Goal: Contribute content: Contribute content

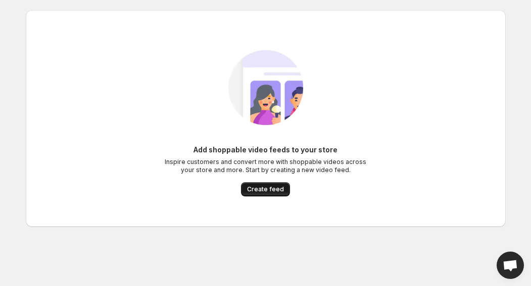
click at [251, 192] on span "Create feed" at bounding box center [265, 189] width 37 height 8
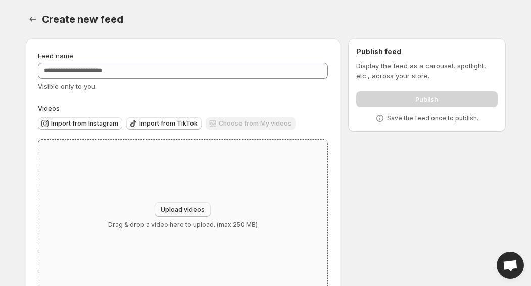
click at [187, 208] on span "Upload videos" at bounding box center [183, 209] width 44 height 8
type input "**********"
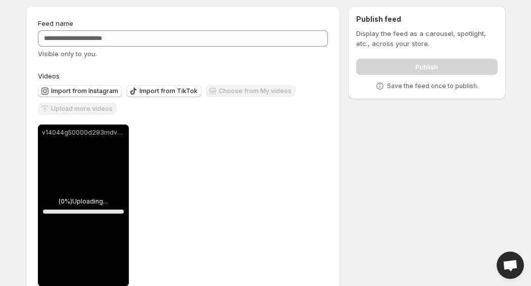
scroll to position [34, 0]
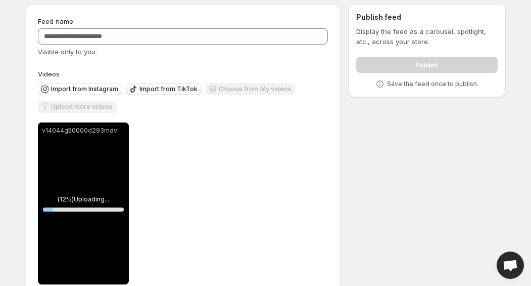
click at [165, 89] on span "Import from TikTok" at bounding box center [169, 89] width 58 height 8
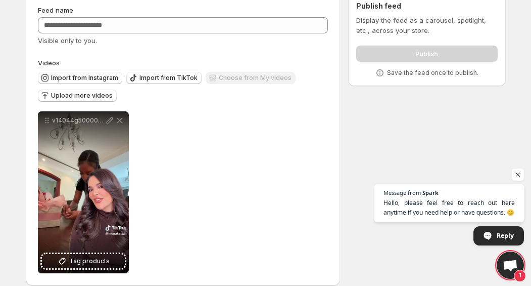
scroll to position [58, 0]
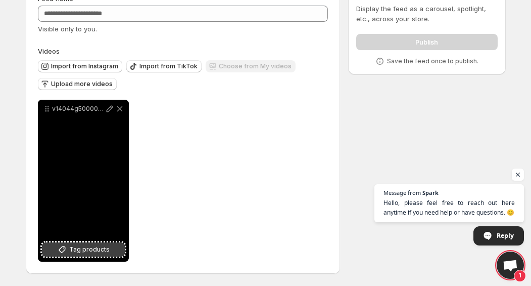
click at [98, 248] on span "Tag products" at bounding box center [89, 249] width 40 height 10
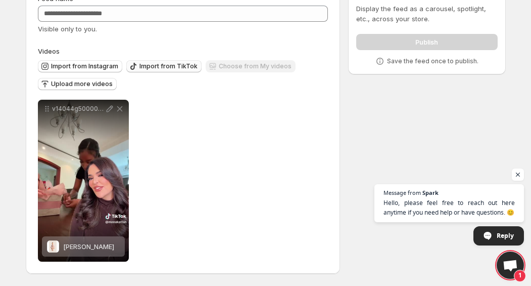
click at [161, 65] on span "Import from TikTok" at bounding box center [169, 66] width 58 height 8
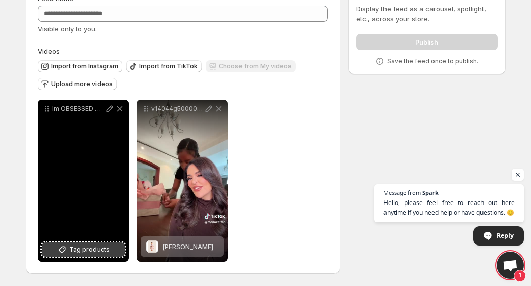
click at [85, 248] on span "Tag products" at bounding box center [89, 249] width 40 height 10
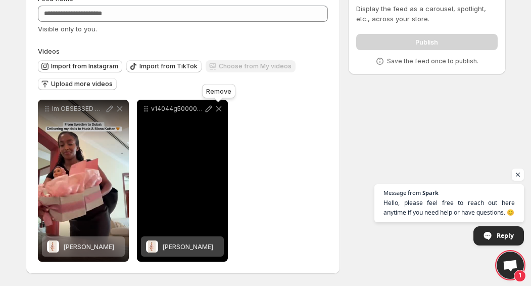
click at [217, 107] on icon at bounding box center [219, 109] width 6 height 6
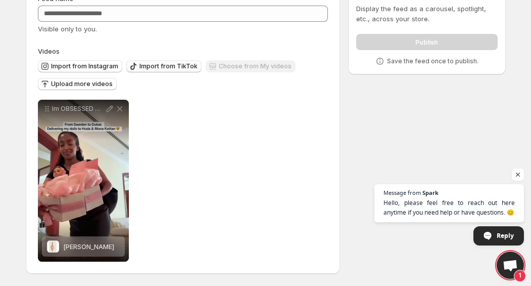
click at [140, 65] on span "Import from TikTok" at bounding box center [169, 66] width 58 height 8
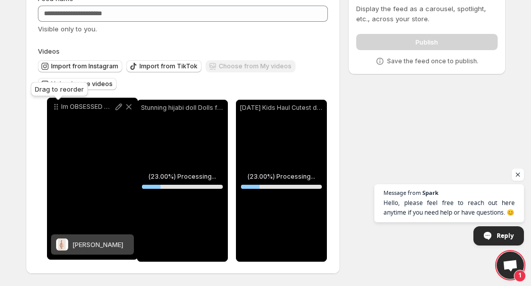
drag, startPoint x: 247, startPoint y: 110, endPoint x: 58, endPoint y: 108, distance: 189.1
click at [58, 108] on icon at bounding box center [56, 107] width 10 height 10
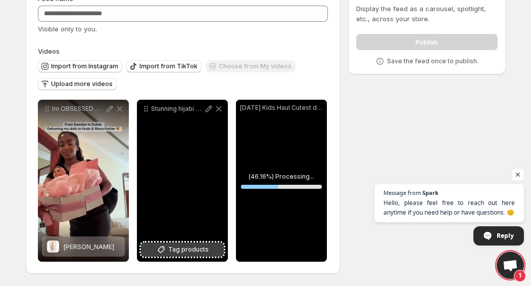
click at [194, 254] on span "Tag products" at bounding box center [188, 249] width 40 height 10
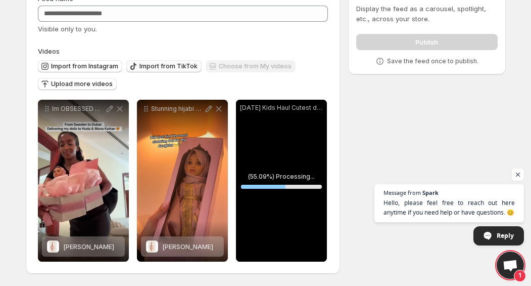
click at [143, 66] on span "Import from TikTok" at bounding box center [169, 66] width 58 height 8
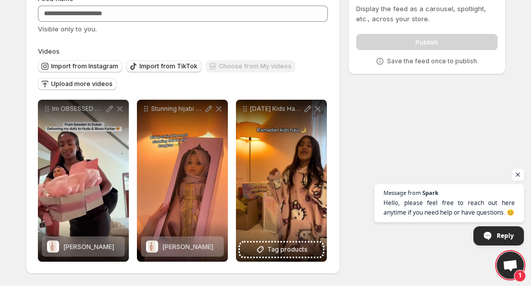
click at [155, 64] on span "Import from TikTok" at bounding box center [169, 66] width 58 height 8
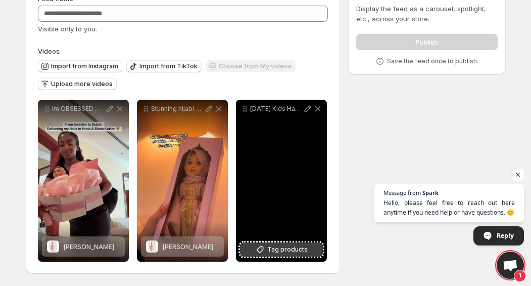
click at [279, 247] on span "Tag products" at bounding box center [287, 249] width 40 height 10
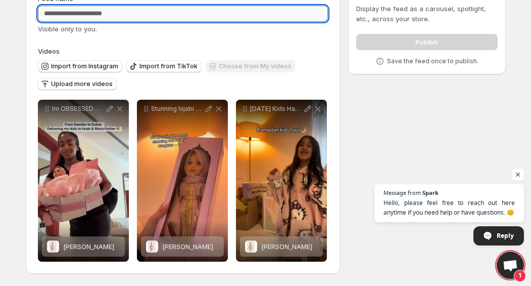
click at [218, 16] on input "Feed name" at bounding box center [183, 14] width 291 height 16
click at [185, 64] on span "Import from TikTok" at bounding box center [169, 66] width 58 height 8
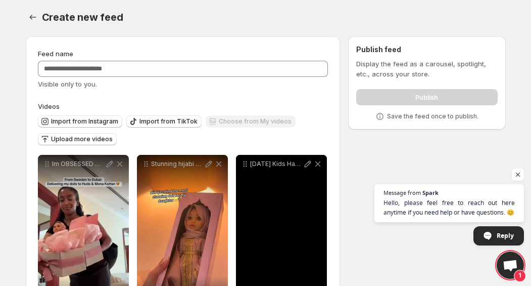
scroll to position [0, 0]
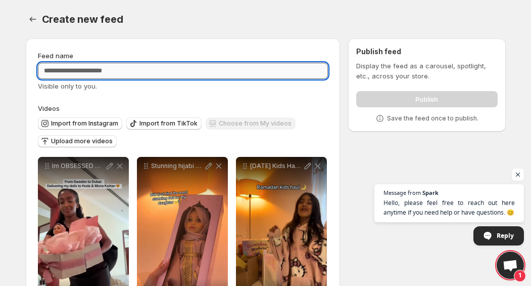
click at [192, 69] on input "Feed name" at bounding box center [183, 71] width 291 height 16
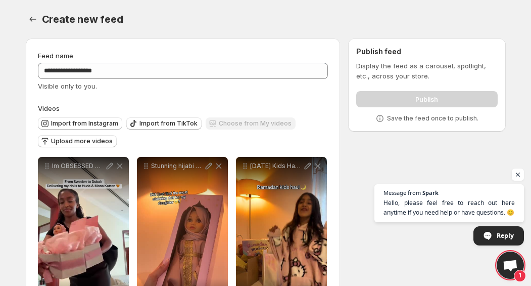
click at [191, 90] on div "Visible only to you." at bounding box center [183, 86] width 291 height 10
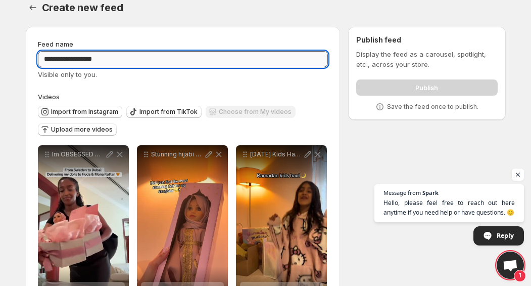
click at [127, 57] on input "**********" at bounding box center [183, 59] width 291 height 16
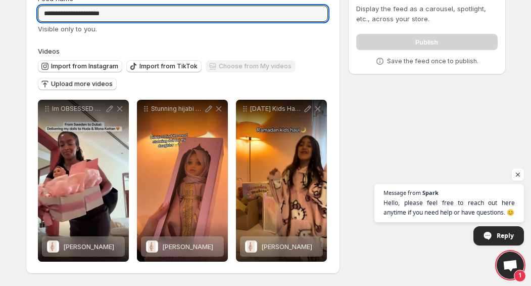
scroll to position [58, 0]
type input "**********"
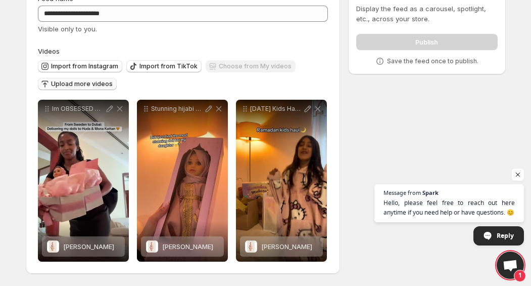
click at [97, 80] on span "Upload more videos" at bounding box center [82, 84] width 62 height 8
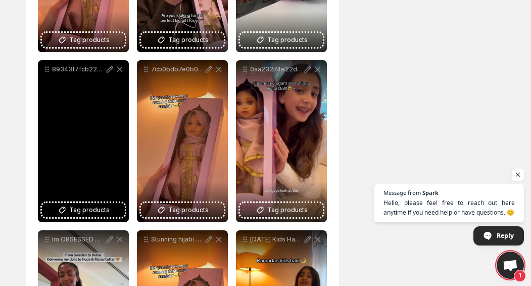
scroll to position [429, 0]
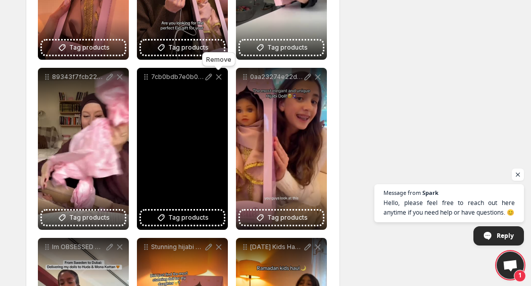
click at [218, 77] on icon at bounding box center [219, 77] width 10 height 10
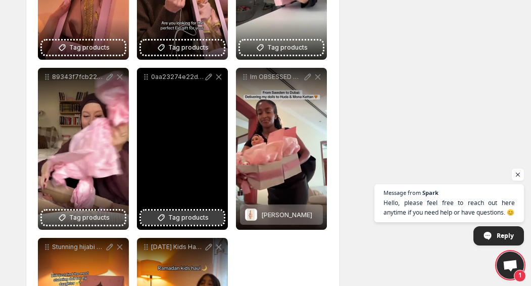
click at [211, 212] on button "Tag products" at bounding box center [182, 217] width 83 height 14
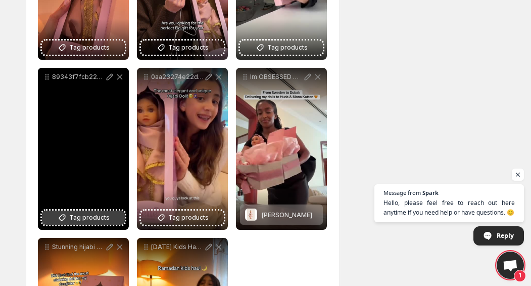
click at [84, 220] on span "Tag products" at bounding box center [89, 217] width 40 height 10
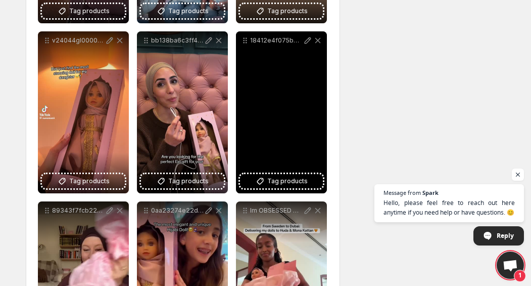
scroll to position [291, 0]
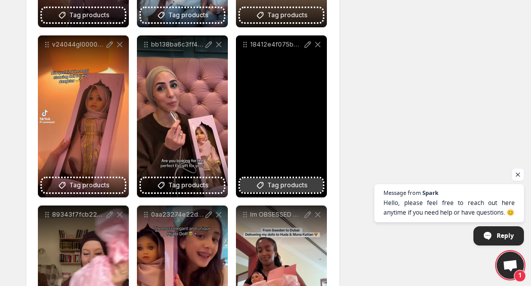
click at [288, 184] on span "Tag products" at bounding box center [287, 185] width 40 height 10
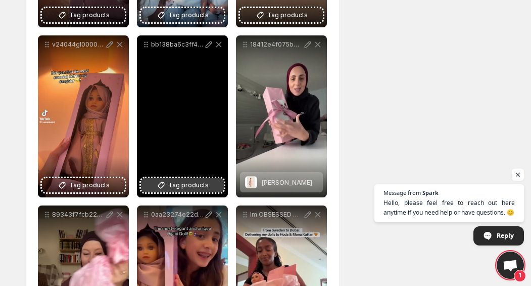
click at [181, 190] on span "Tag products" at bounding box center [188, 185] width 40 height 10
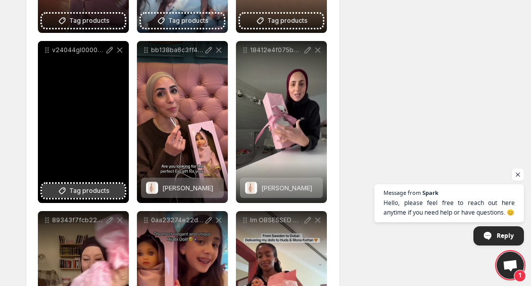
scroll to position [257, 0]
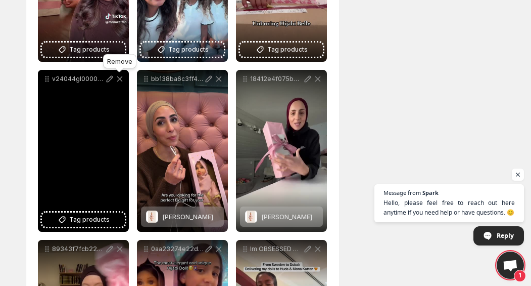
click at [119, 80] on icon at bounding box center [120, 79] width 10 height 10
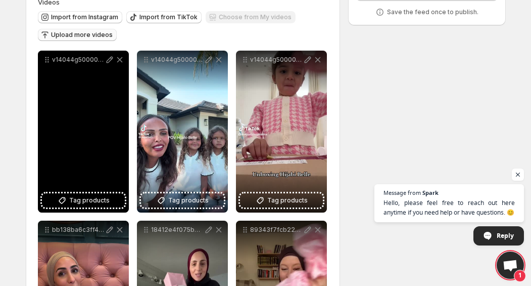
scroll to position [103, 0]
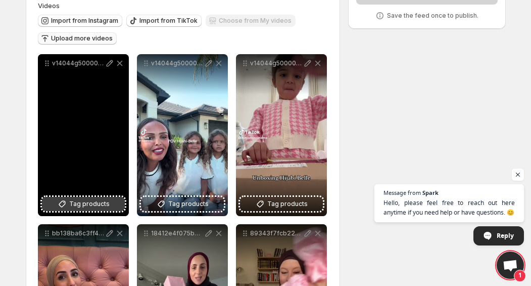
click at [100, 203] on span "Tag products" at bounding box center [89, 204] width 40 height 10
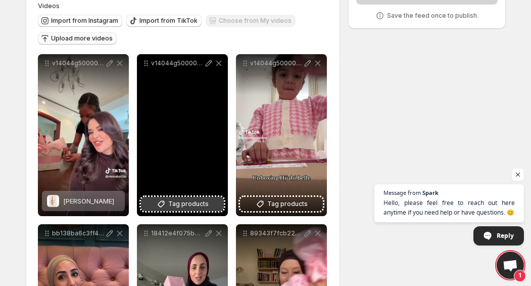
click at [195, 207] on span "Tag products" at bounding box center [188, 204] width 40 height 10
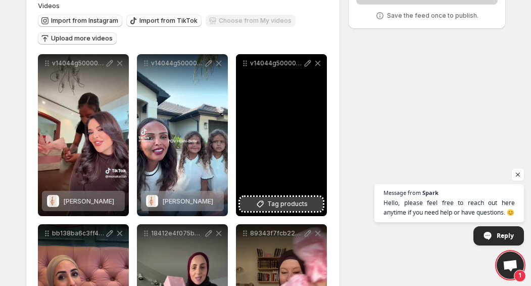
click at [297, 205] on span "Tag products" at bounding box center [287, 204] width 40 height 10
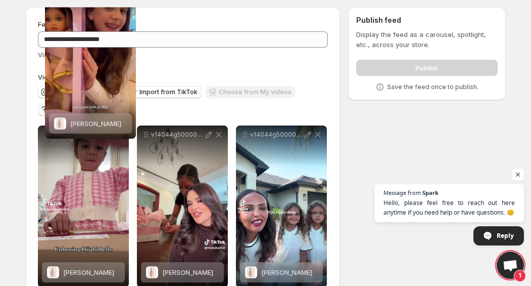
scroll to position [0, 0]
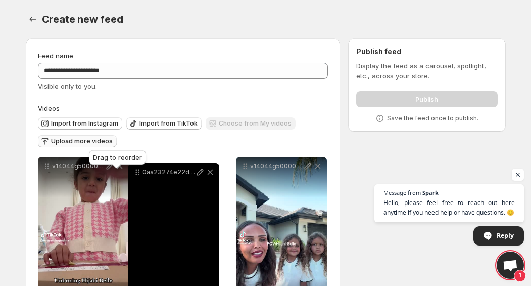
drag, startPoint x: 46, startPoint y: 124, endPoint x: 136, endPoint y: 172, distance: 102.4
click at [136, 172] on icon at bounding box center [137, 172] width 10 height 10
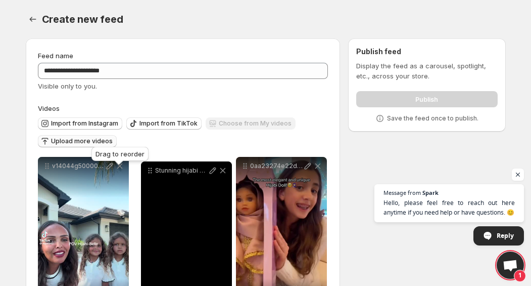
drag, startPoint x: 246, startPoint y: 118, endPoint x: 151, endPoint y: 170, distance: 107.9
click at [151, 170] on icon at bounding box center [152, 171] width 2 height 2
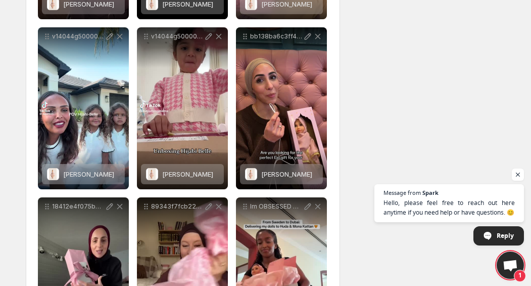
scroll to position [302, 0]
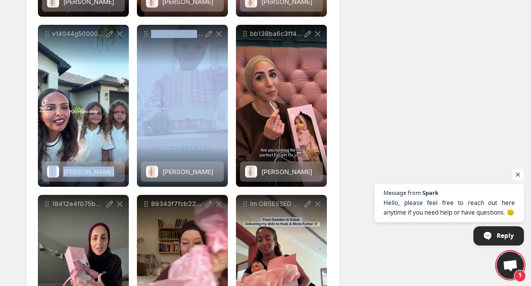
drag, startPoint x: 164, startPoint y: 66, endPoint x: 90, endPoint y: 69, distance: 73.3
click at [90, 69] on div "**********" at bounding box center [183, 190] width 291 height 671
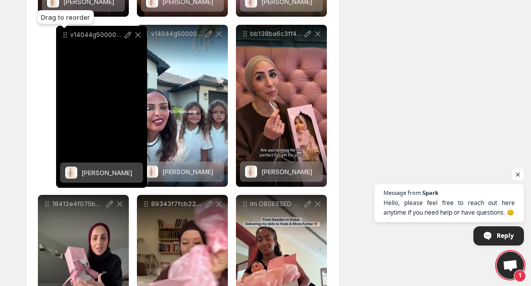
drag, startPoint x: 146, startPoint y: 30, endPoint x: 44, endPoint y: 32, distance: 101.6
click at [60, 32] on icon at bounding box center [65, 35] width 10 height 10
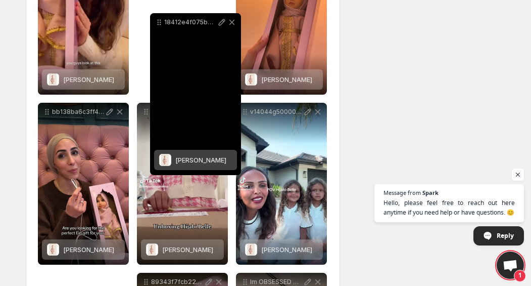
scroll to position [197, 0]
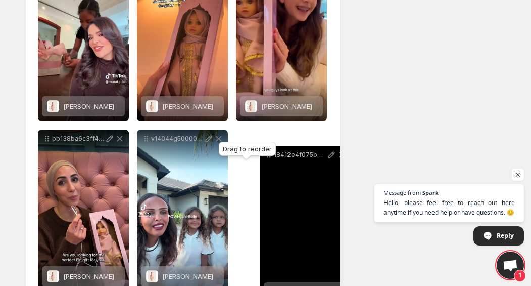
drag, startPoint x: 45, startPoint y: 189, endPoint x: 264, endPoint y: 155, distance: 222.0
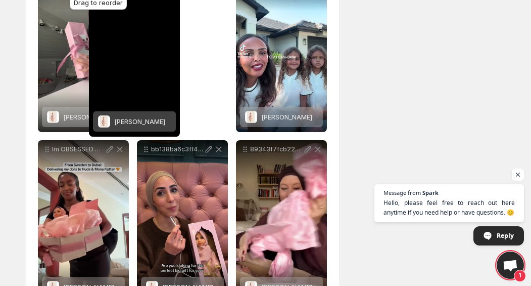
scroll to position [301, 0]
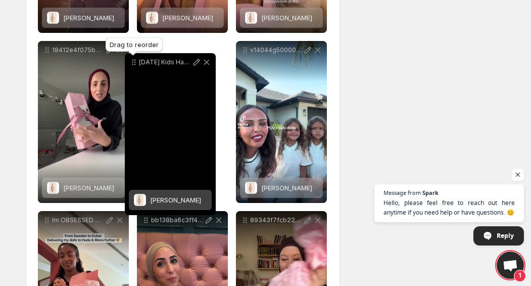
drag, startPoint x: 49, startPoint y: 123, endPoint x: 135, endPoint y: 46, distance: 115.6
click at [135, 57] on icon at bounding box center [134, 62] width 10 height 10
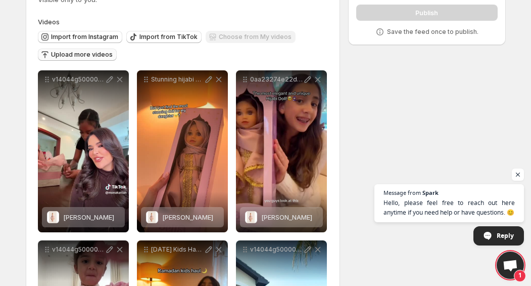
scroll to position [0, 0]
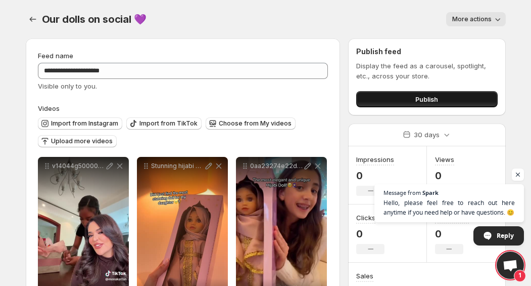
click at [427, 96] on span "Publish" at bounding box center [426, 99] width 23 height 10
